Goal: Task Accomplishment & Management: Complete application form

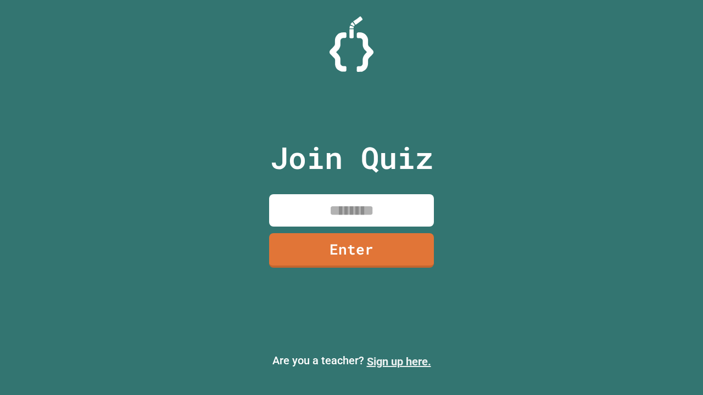
click at [398, 362] on link "Sign up here." at bounding box center [399, 361] width 64 height 13
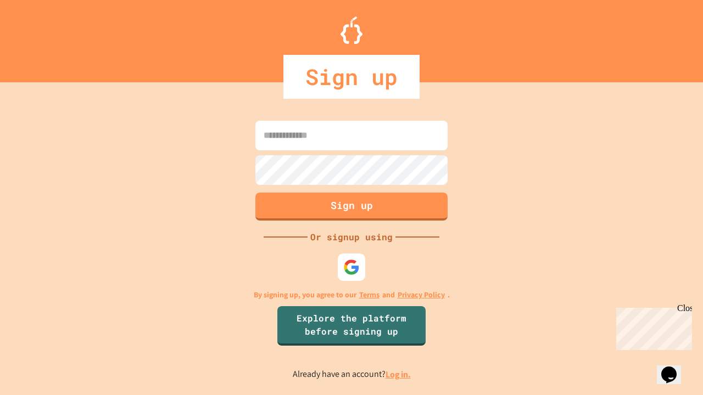
click at [398, 374] on link "Log in." at bounding box center [397, 375] width 25 height 12
